Goal: Navigation & Orientation: Find specific page/section

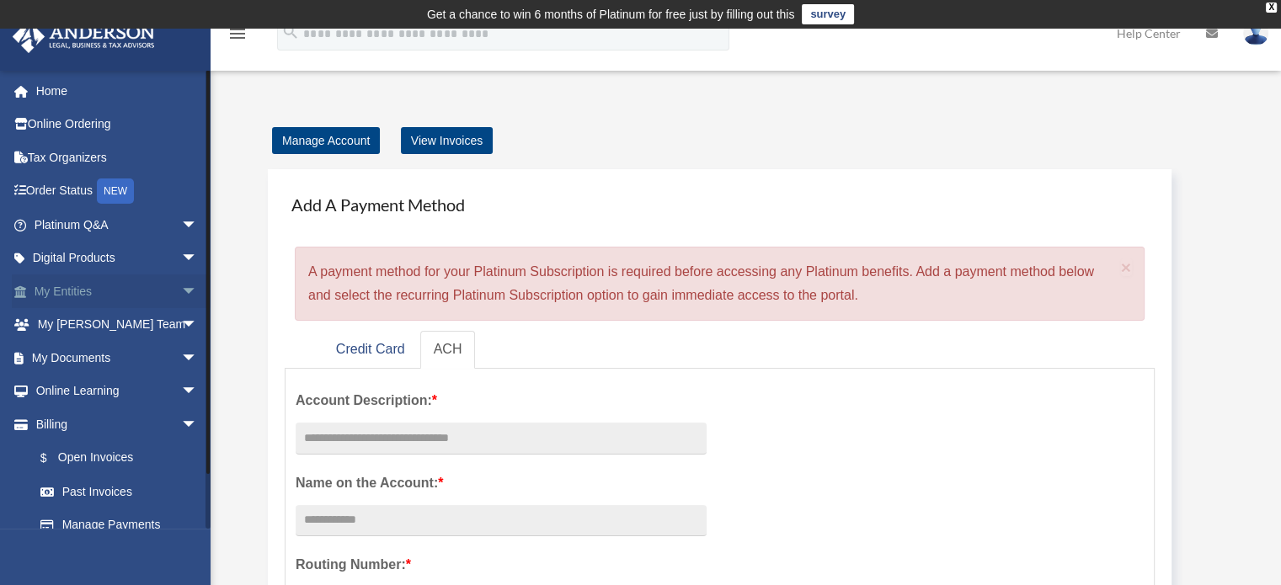
click at [84, 288] on link "My Entities arrow_drop_down" at bounding box center [117, 292] width 211 height 34
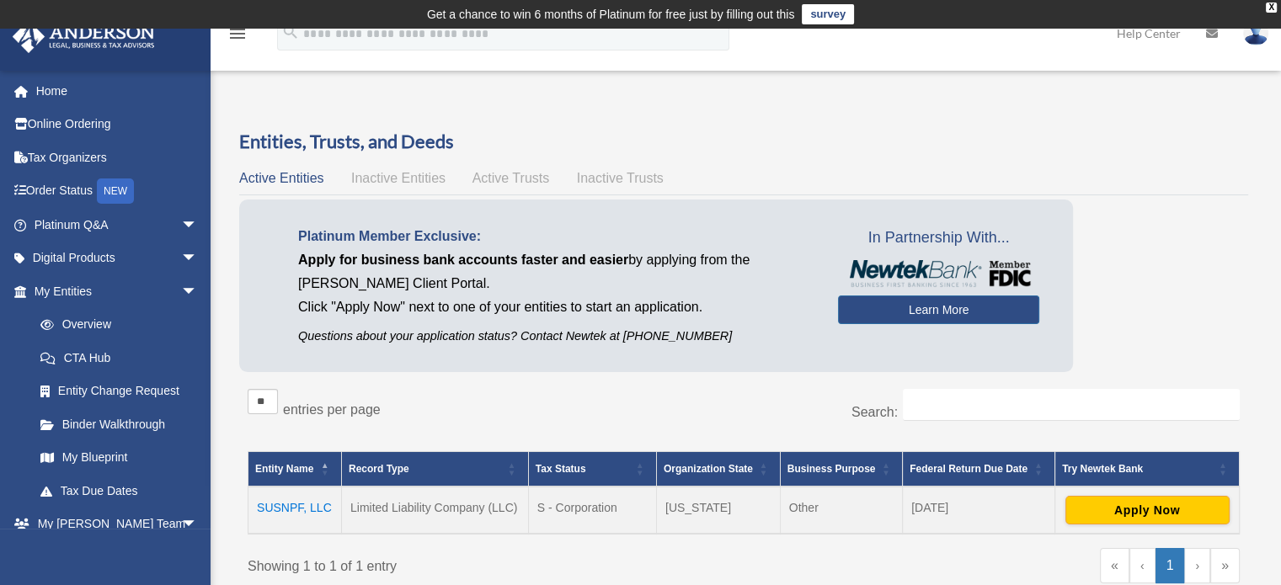
click at [323, 500] on td "SUSNPF, LLC" at bounding box center [294, 510] width 93 height 47
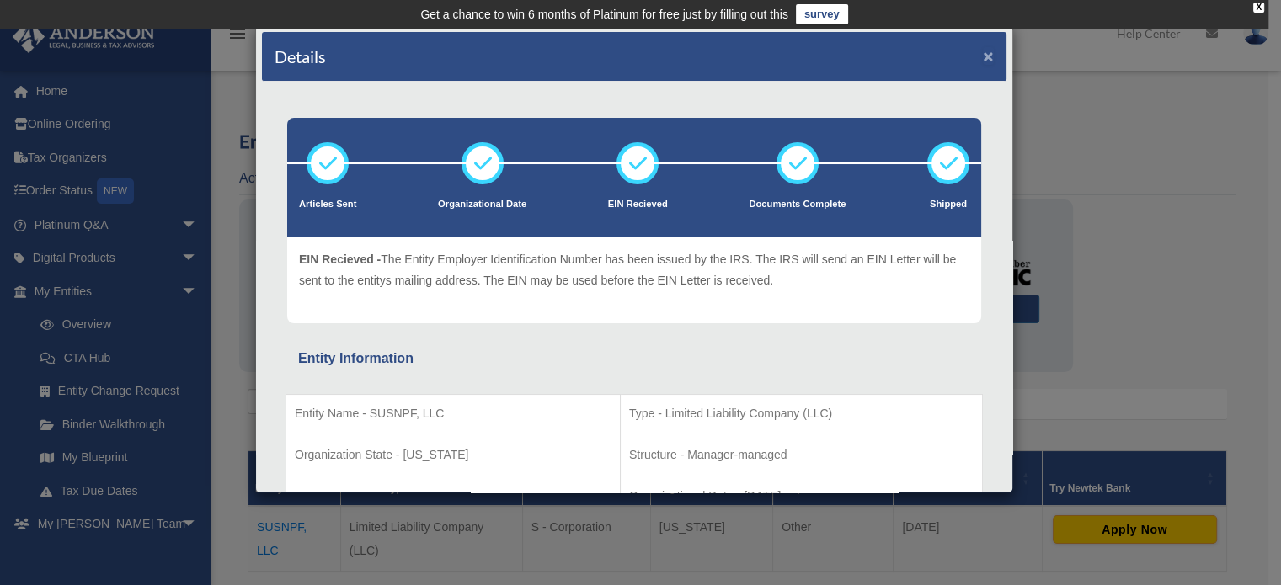
click at [983, 55] on button "×" at bounding box center [988, 56] width 11 height 18
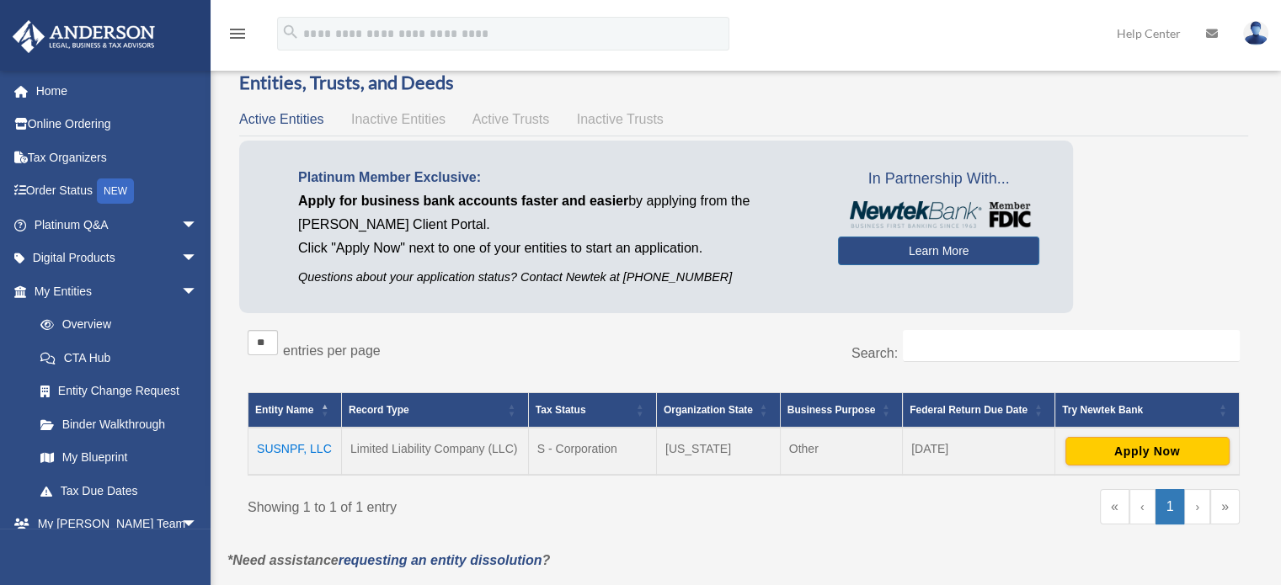
scroll to position [84, 0]
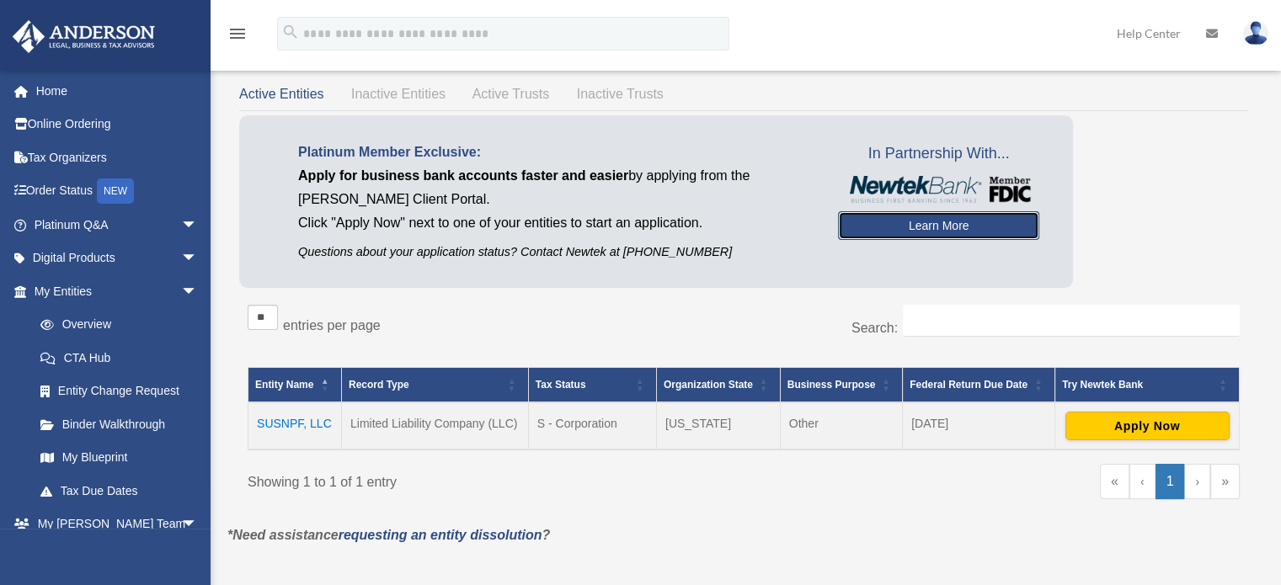
click at [955, 223] on link "Learn More" at bounding box center [938, 225] width 201 height 29
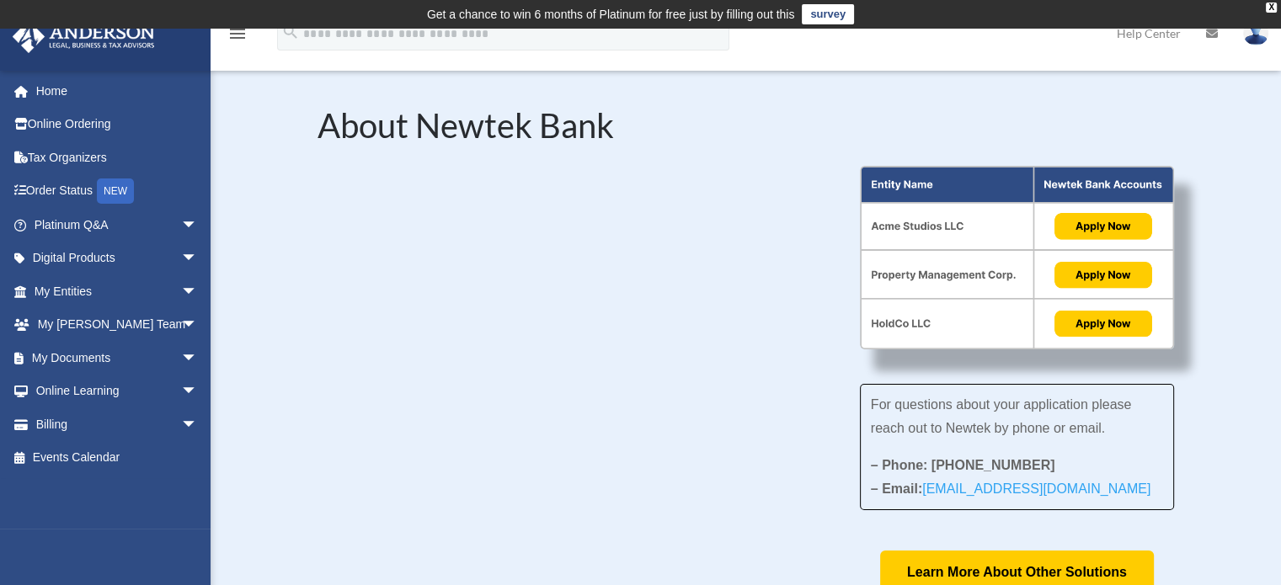
scroll to position [84, 0]
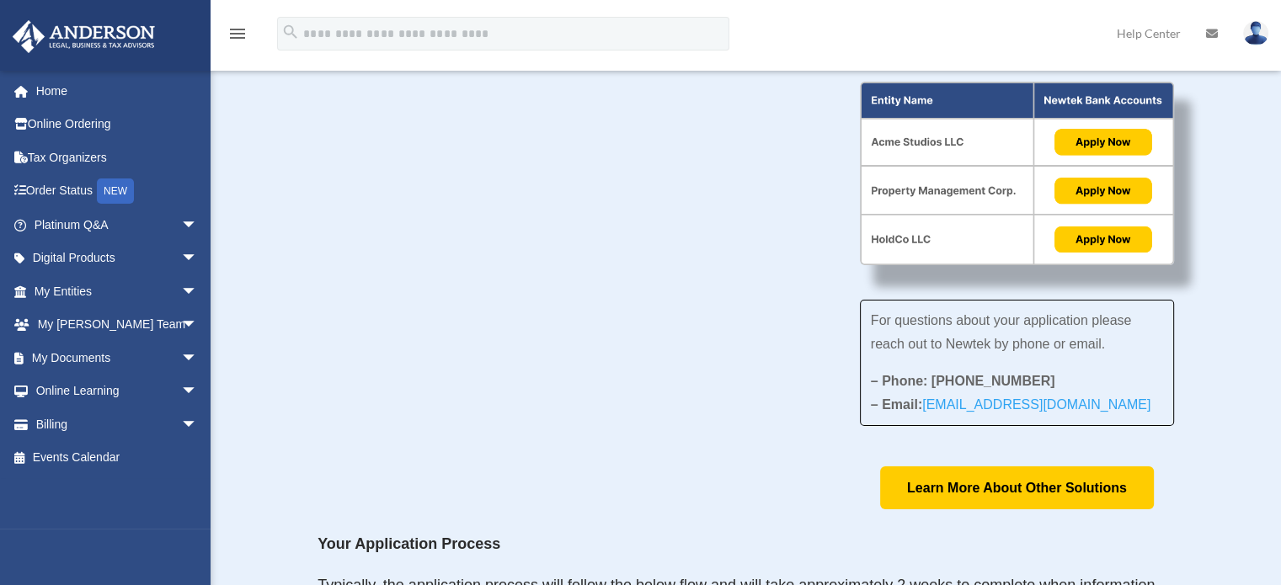
click at [563, 396] on div "For questions about your application please reach out to Newtek by phone or ema…" at bounding box center [746, 296] width 857 height 428
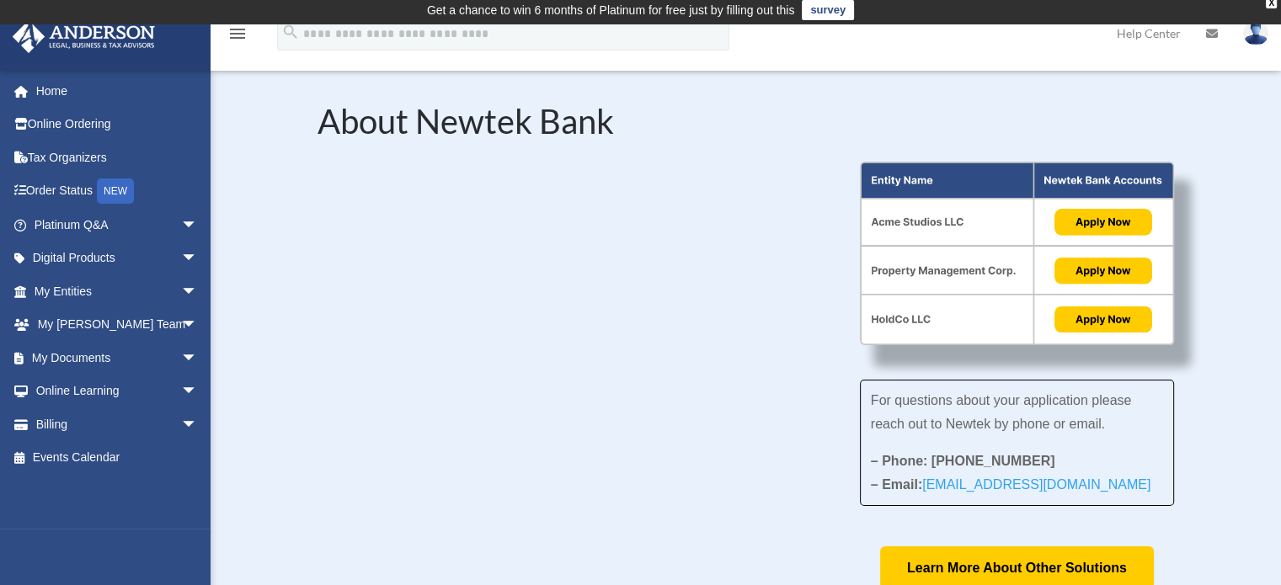
scroll to position [0, 0]
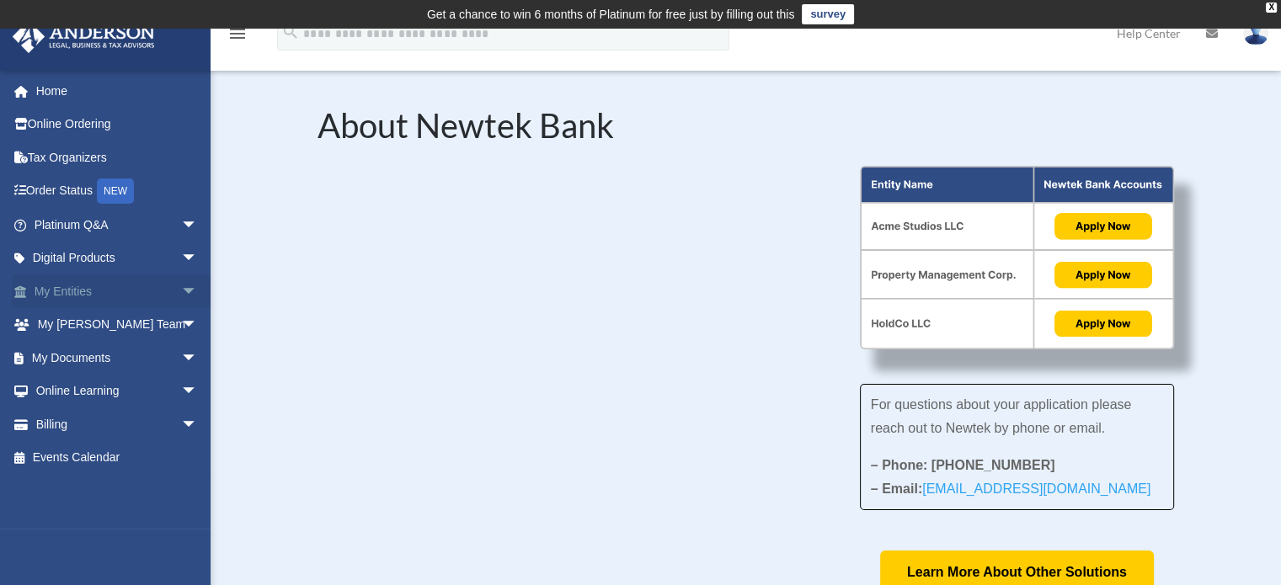
click at [60, 288] on link "My Entities arrow_drop_down" at bounding box center [117, 292] width 211 height 34
